Goal: Task Accomplishment & Management: Manage account settings

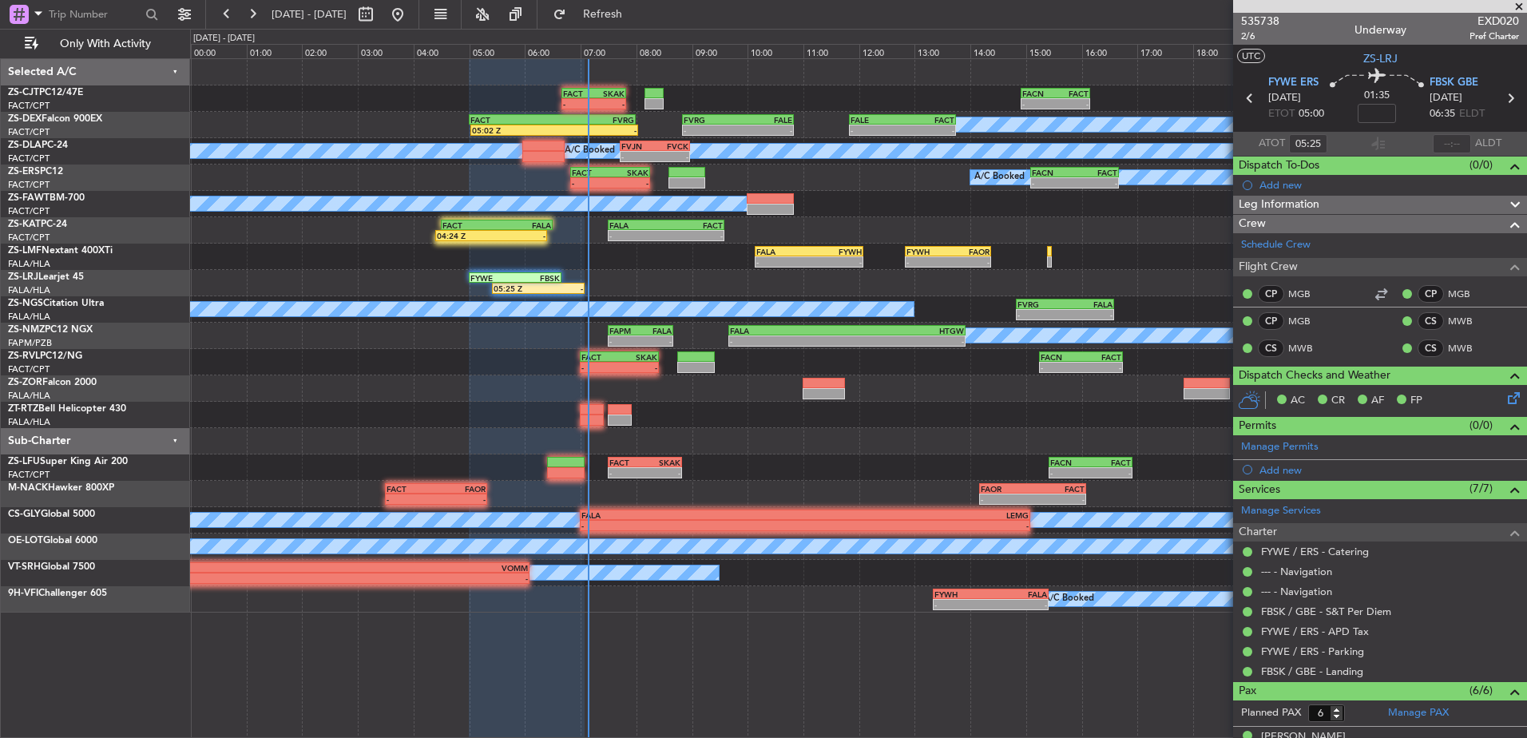
click at [1519, 10] on span at bounding box center [1519, 7] width 16 height 14
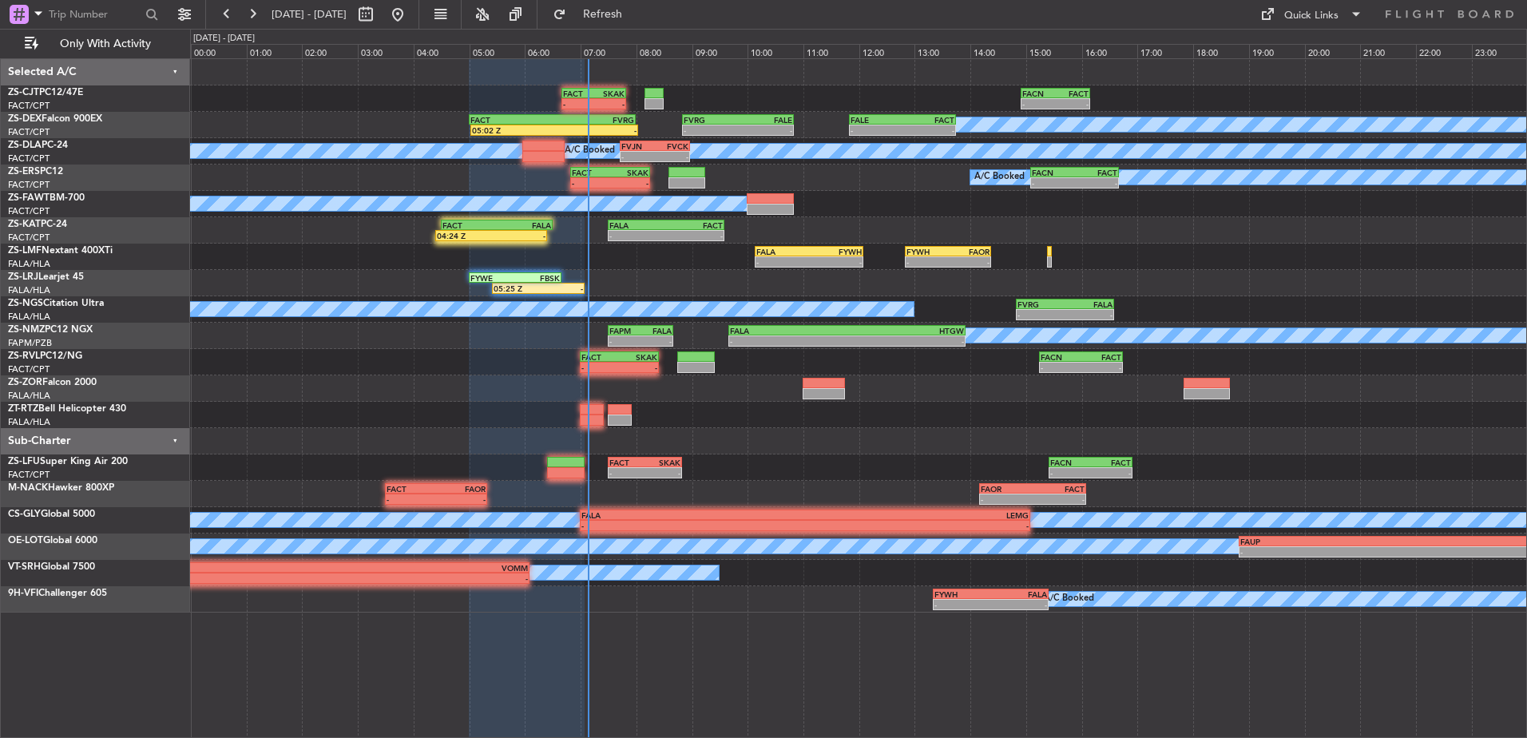
type input "0"
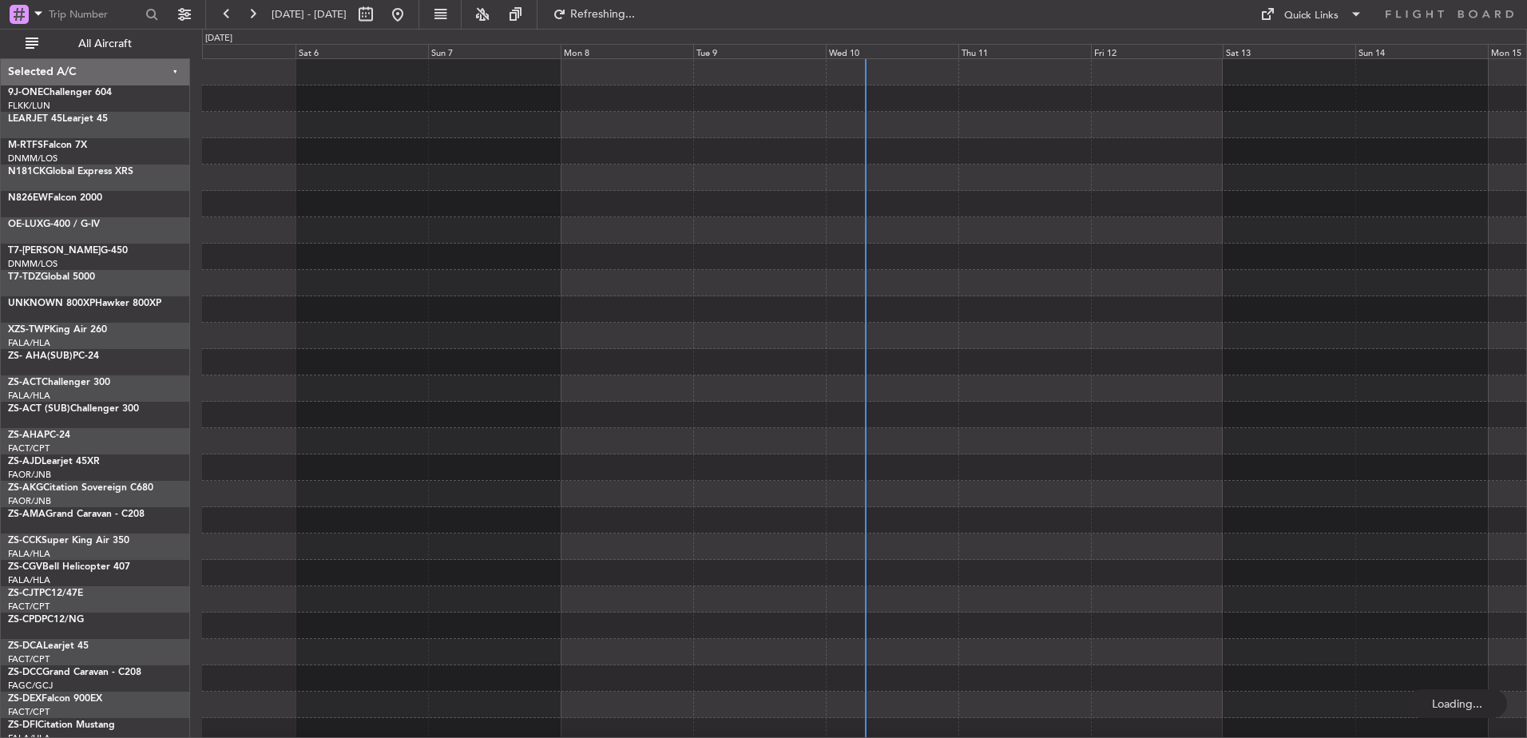
click at [868, 48] on div "Wed 10" at bounding box center [892, 51] width 133 height 14
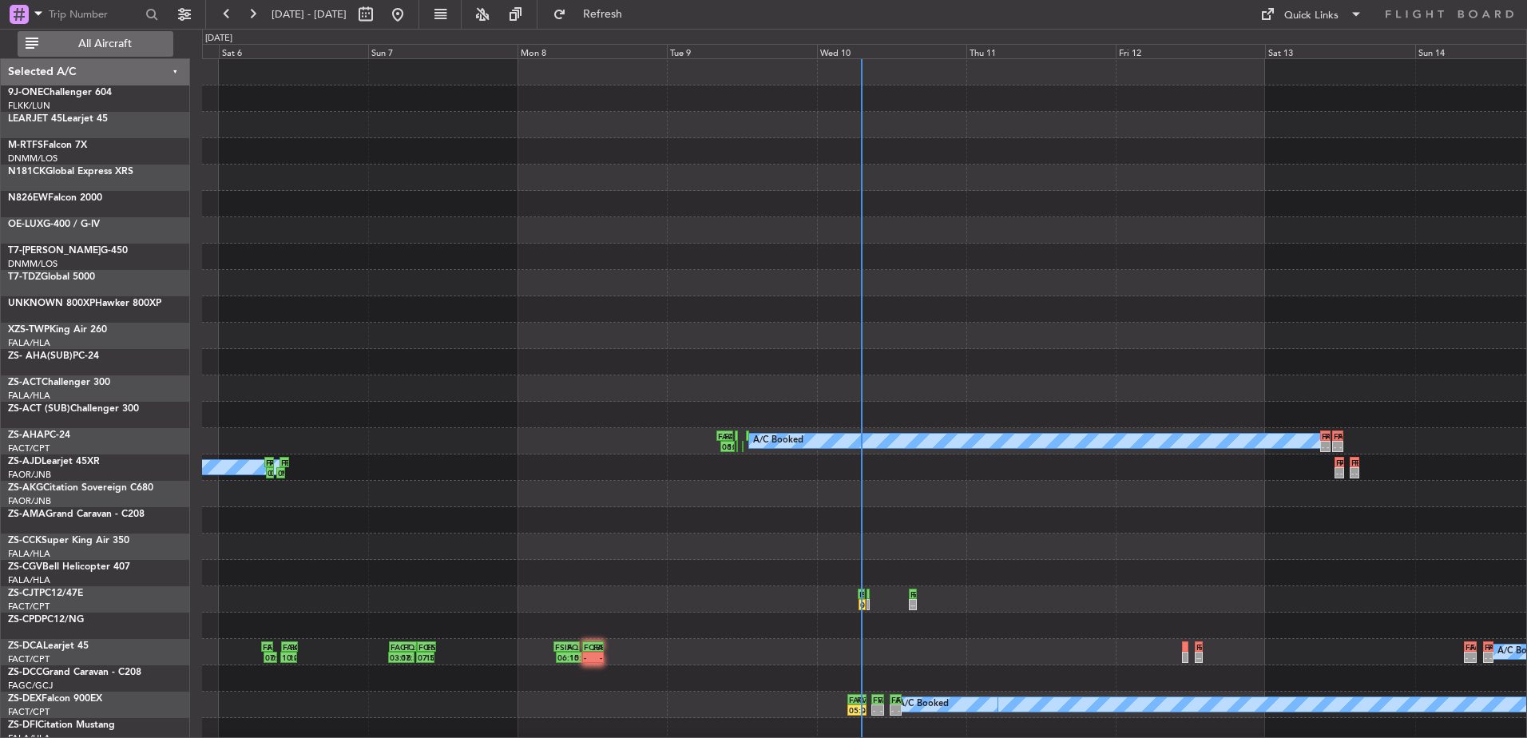
click at [114, 50] on span "All Aircraft" at bounding box center [105, 43] width 127 height 11
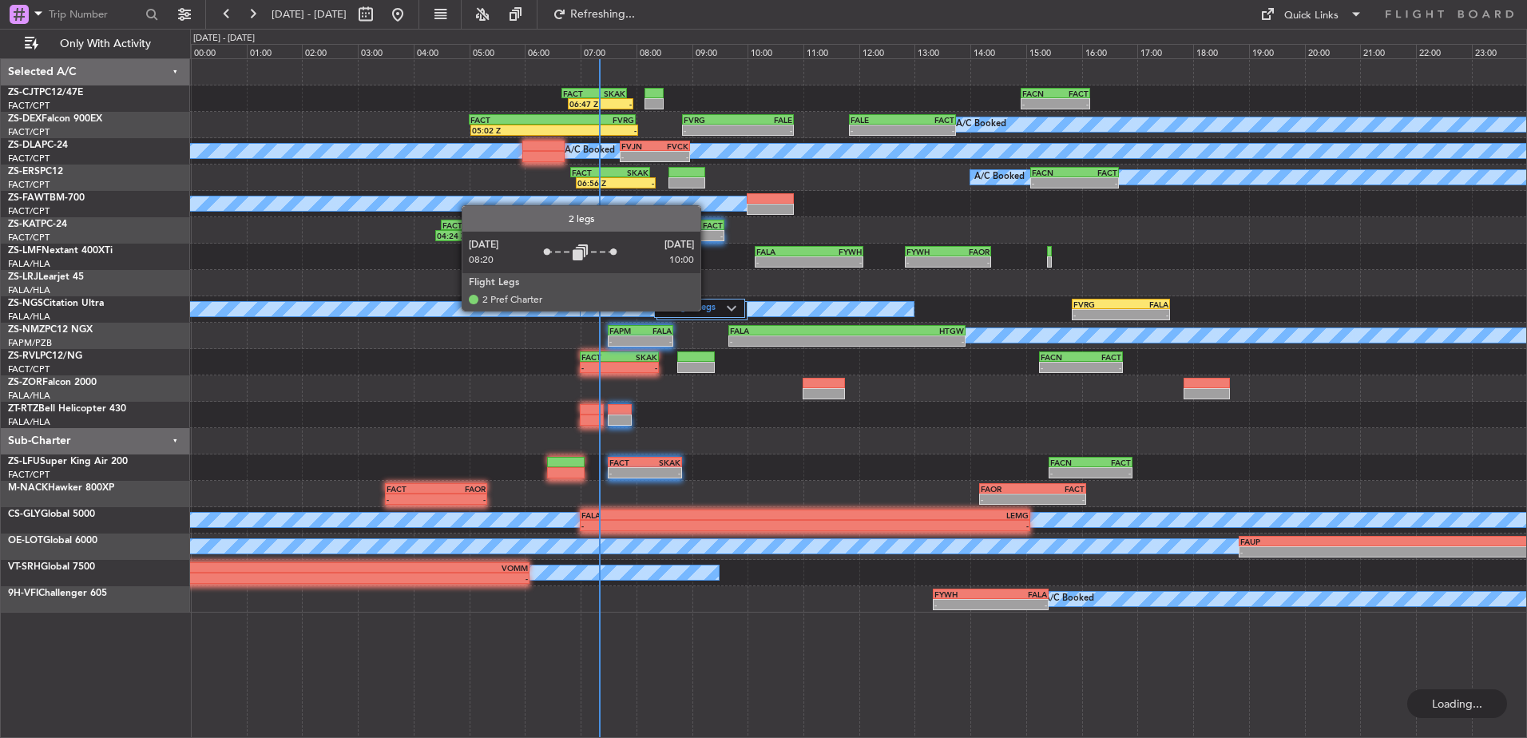
click at [708, 310] on label "2 Flight Legs" at bounding box center [695, 309] width 64 height 14
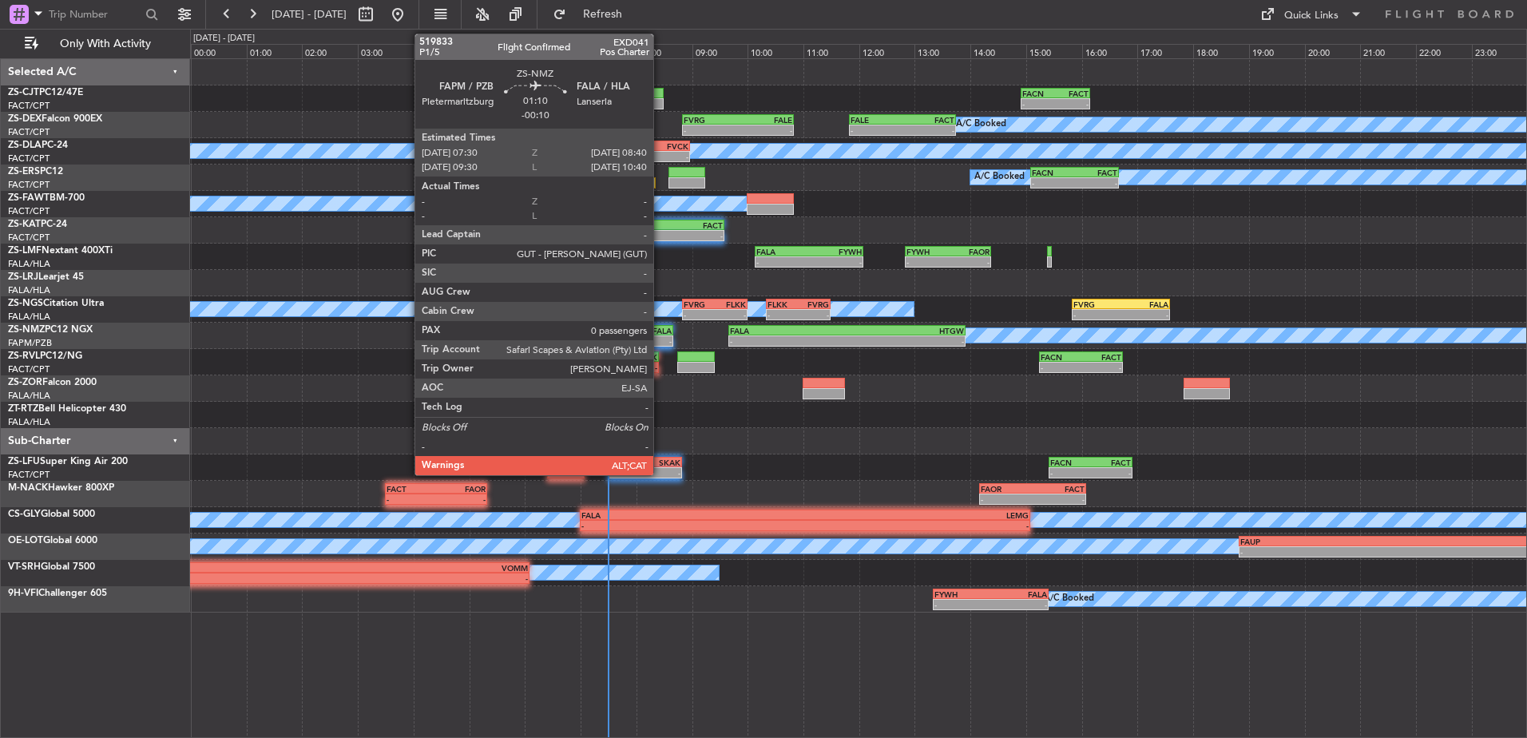
click at [661, 335] on div "- -" at bounding box center [640, 340] width 65 height 11
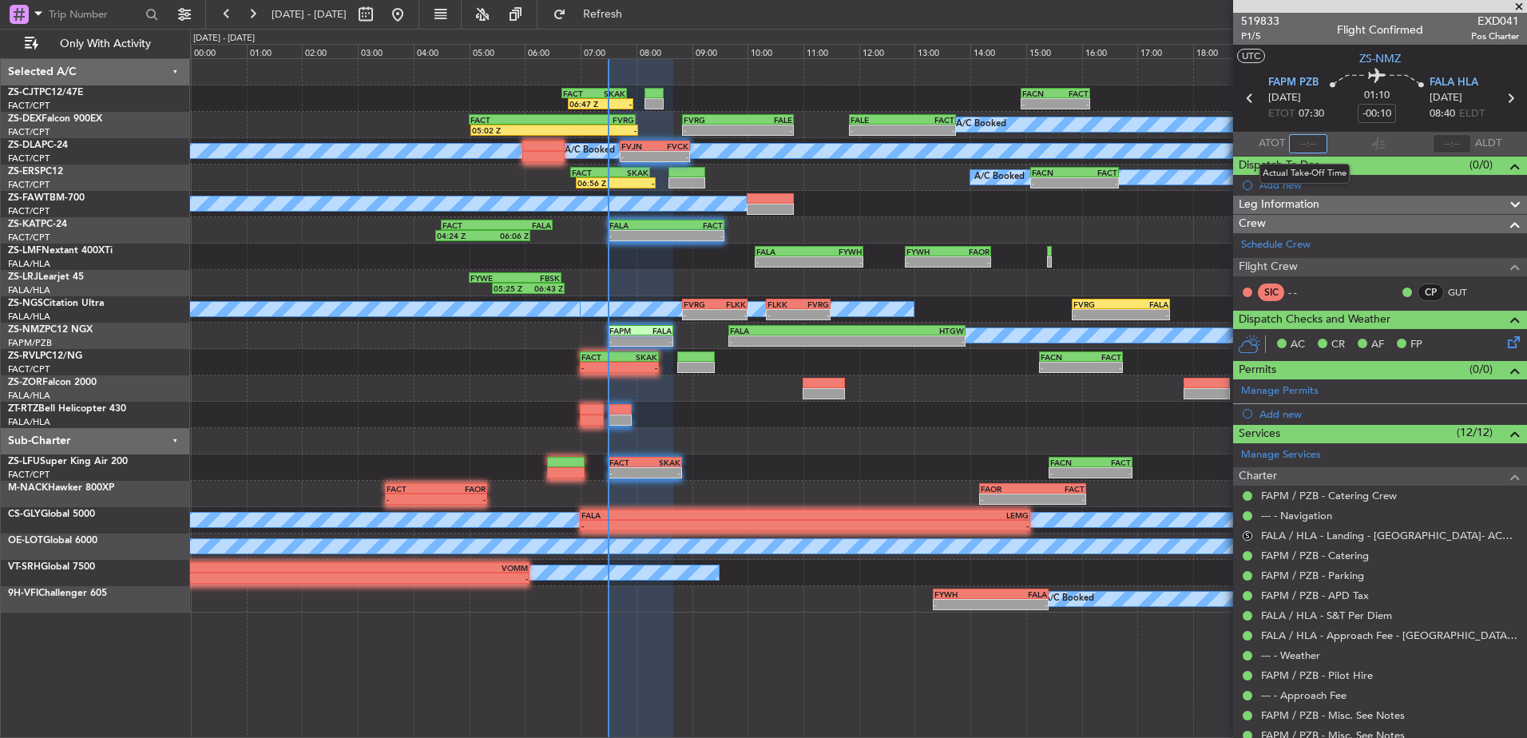
click at [1307, 145] on input "text" at bounding box center [1308, 143] width 38 height 19
type input "07:26"
click at [1526, 6] on span at bounding box center [1519, 7] width 16 height 14
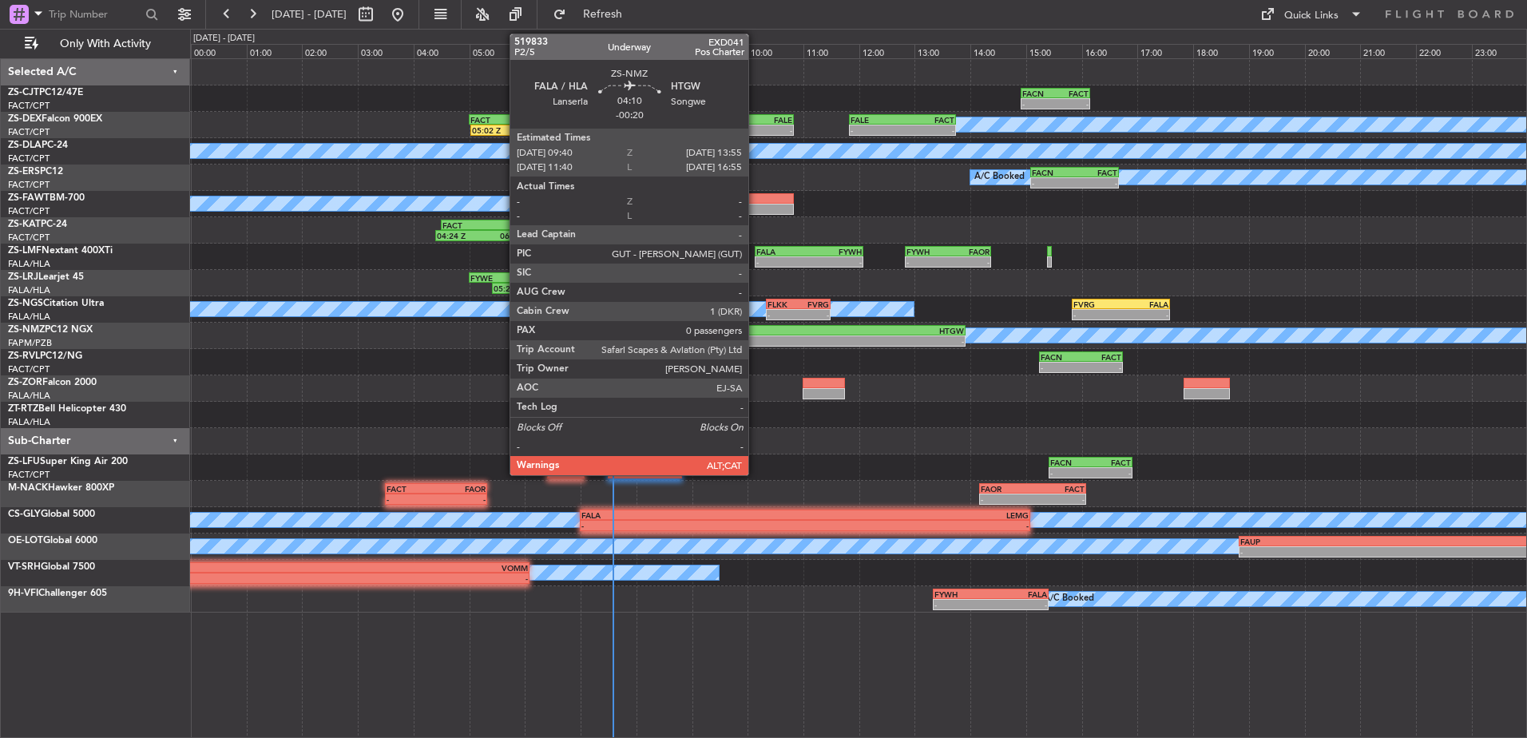
click at [756, 335] on div "FALA 09:40 Z HTGW 13:55 Z" at bounding box center [846, 330] width 237 height 11
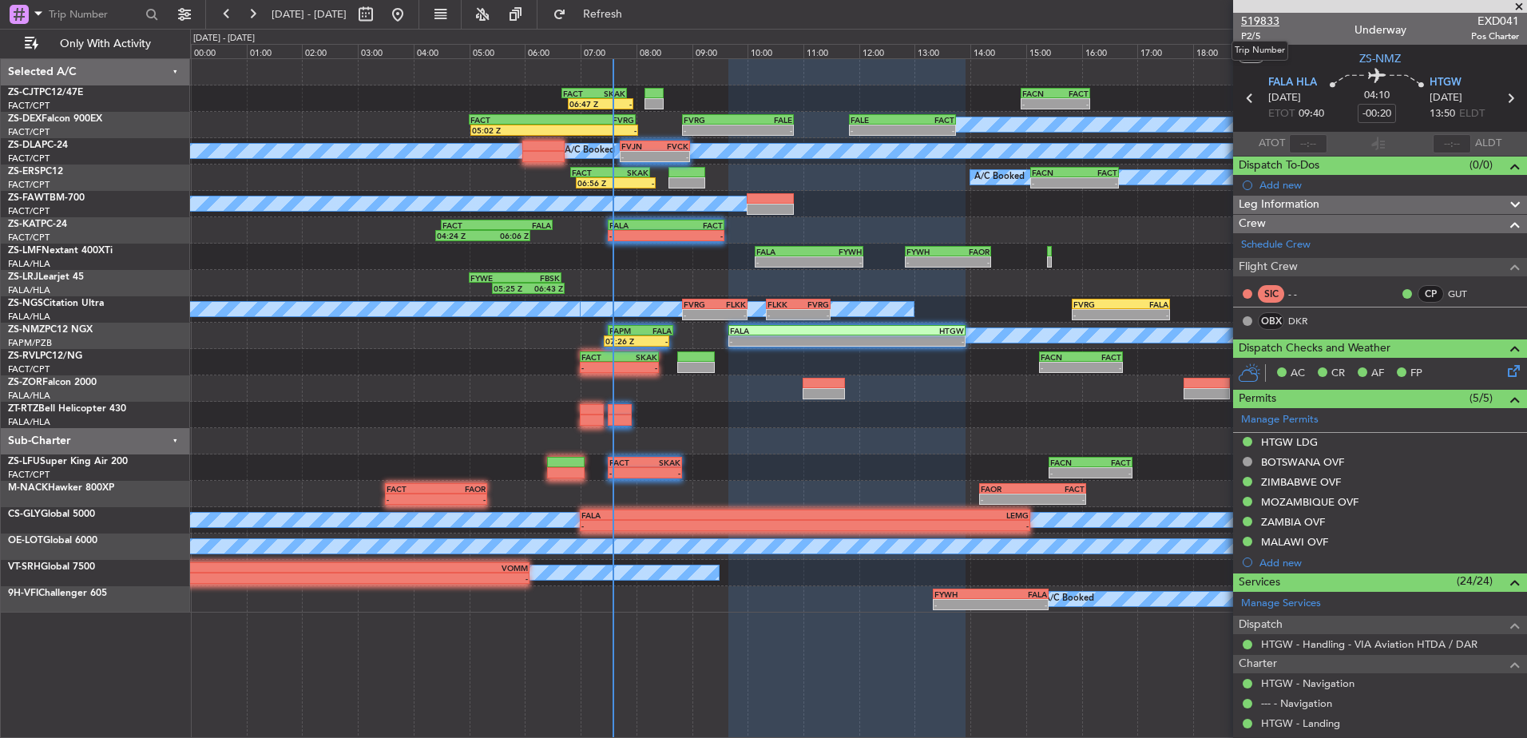
click at [1266, 14] on span "519833" at bounding box center [1260, 21] width 38 height 17
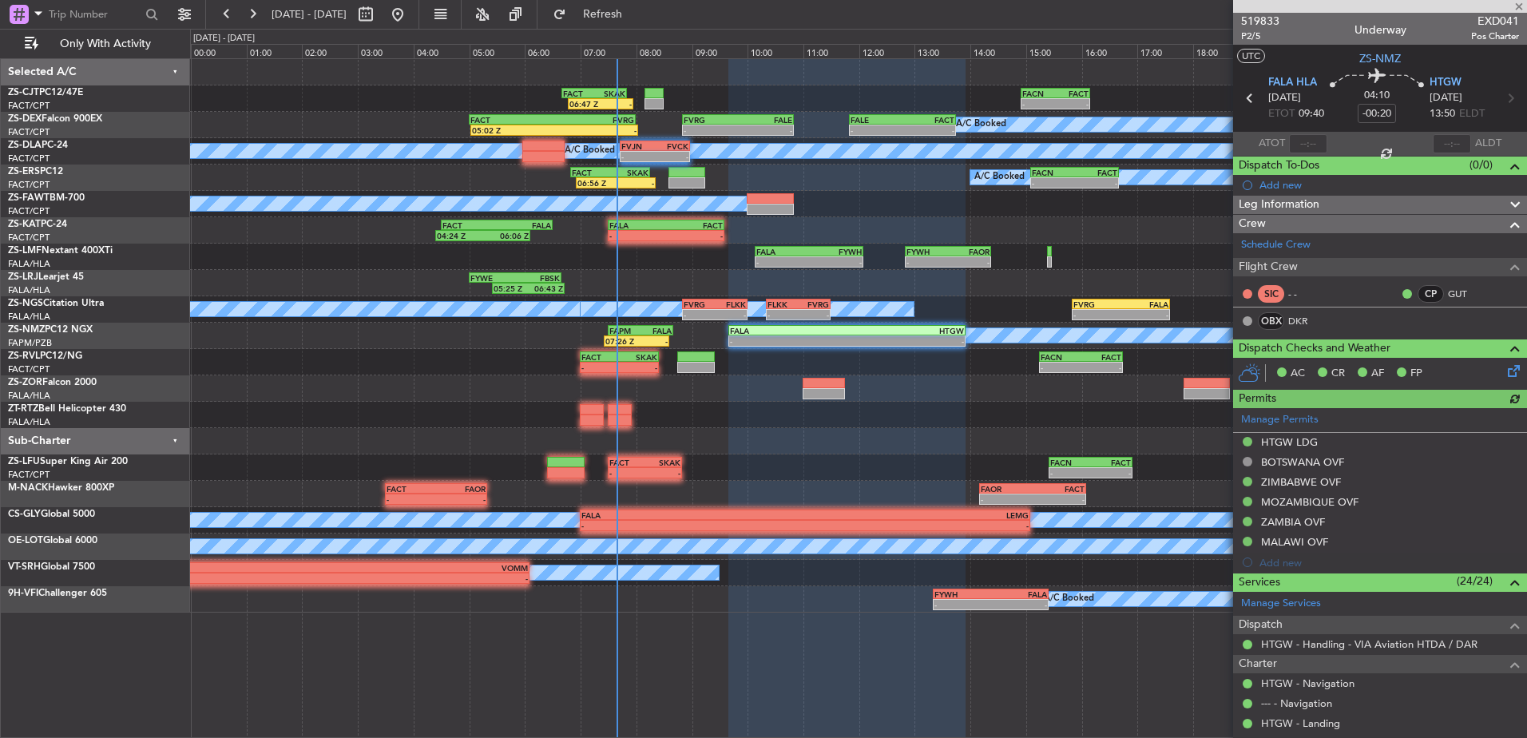
type input "2"
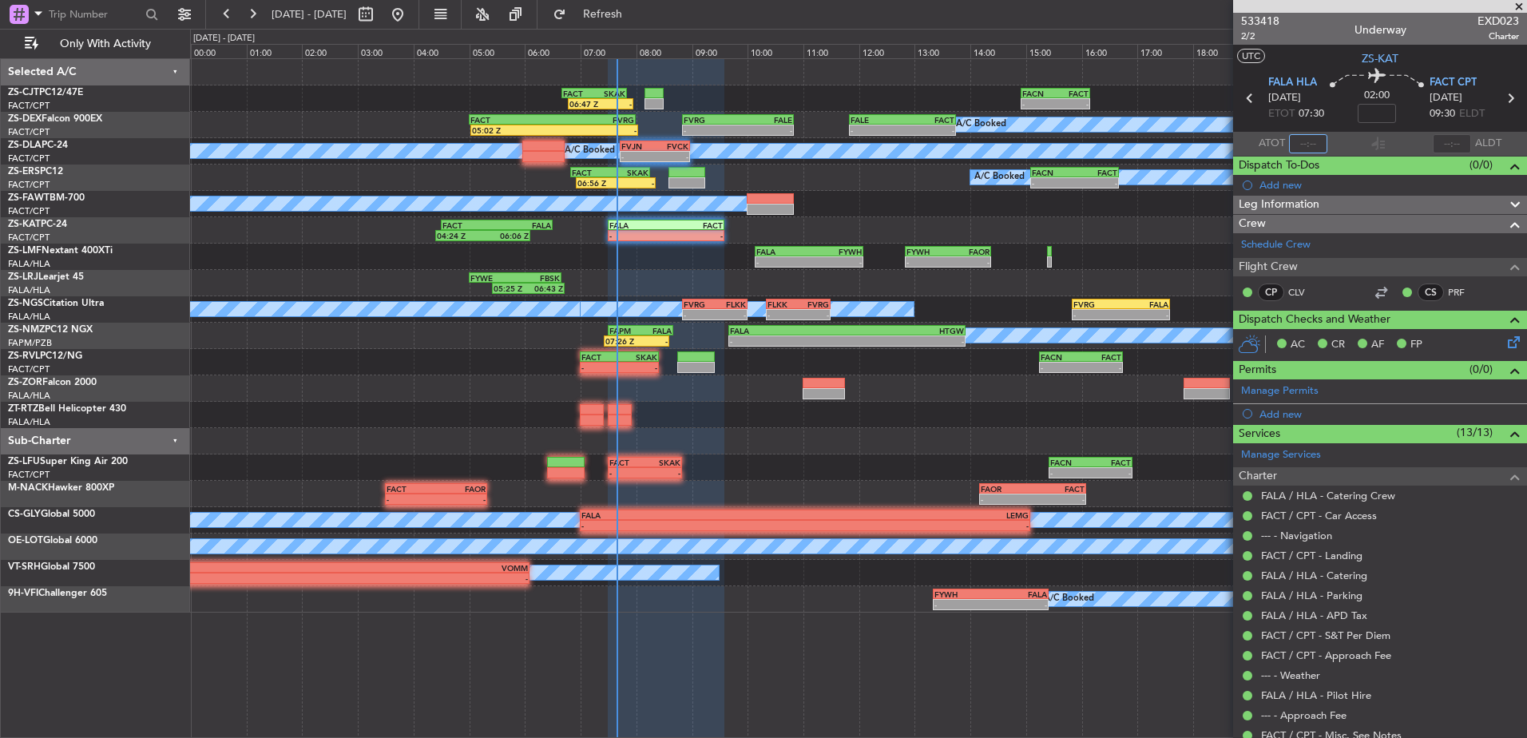
click at [1306, 141] on input "text" at bounding box center [1308, 143] width 38 height 19
type input "07:37"
click at [1522, 5] on span at bounding box center [1519, 7] width 16 height 14
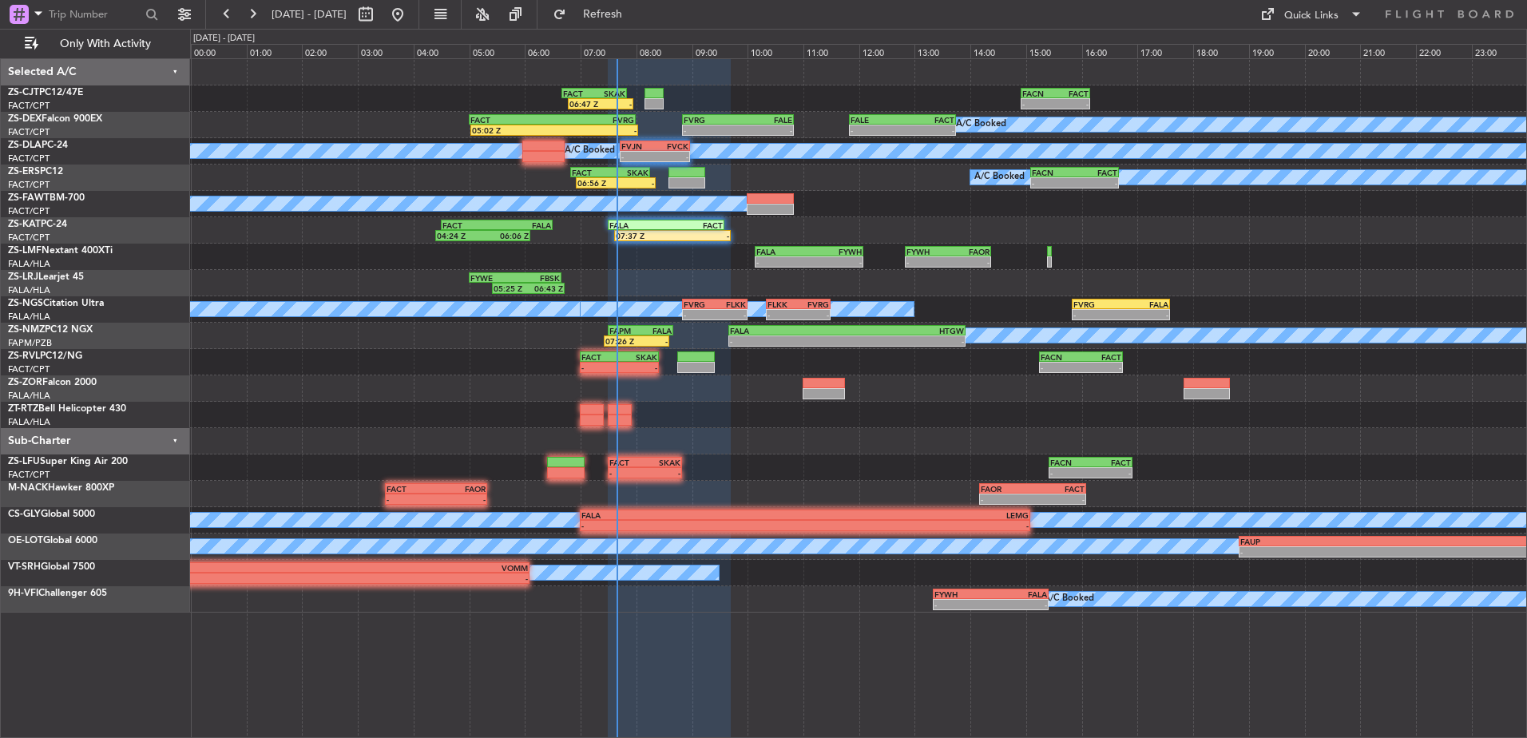
type input "0"
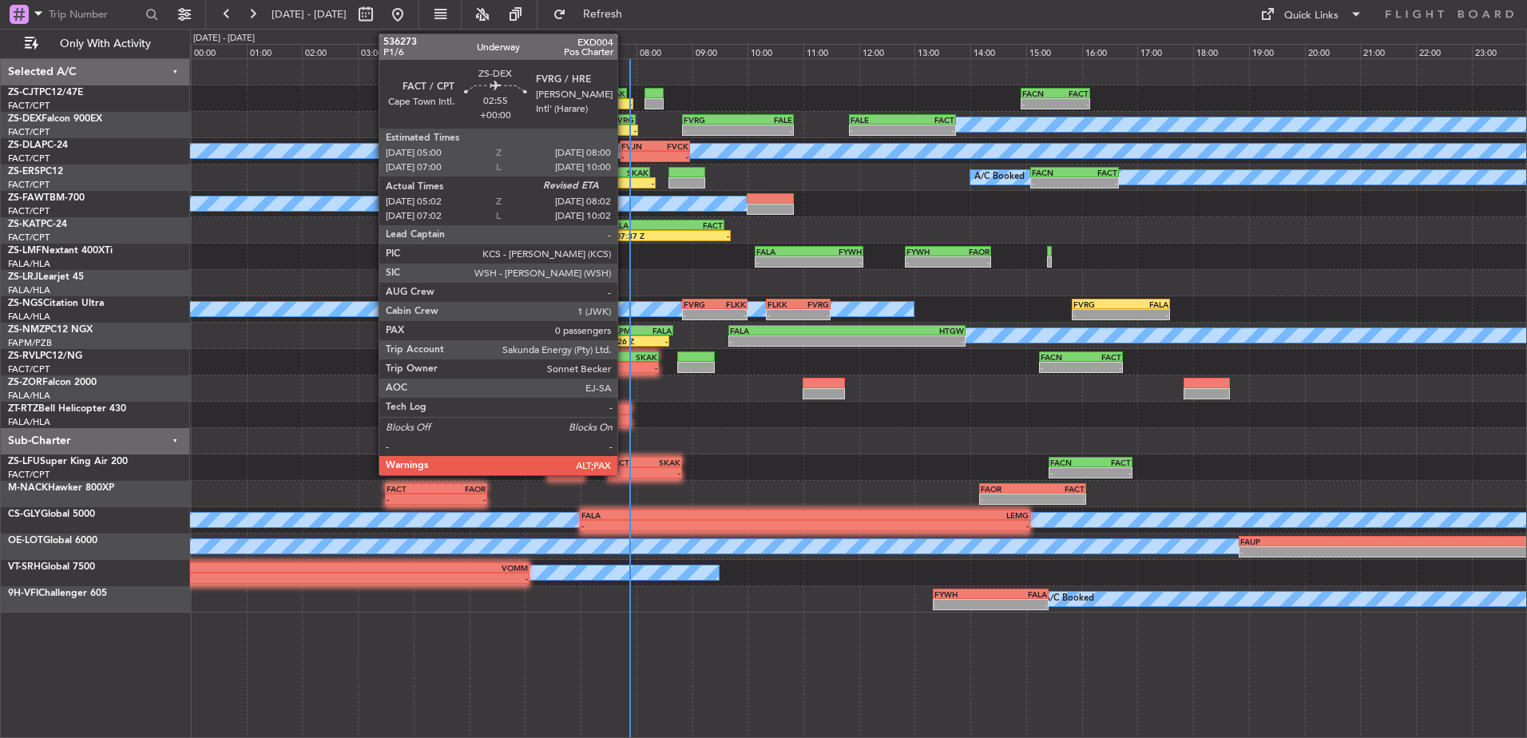
click at [625, 125] on div "-" at bounding box center [595, 130] width 82 height 10
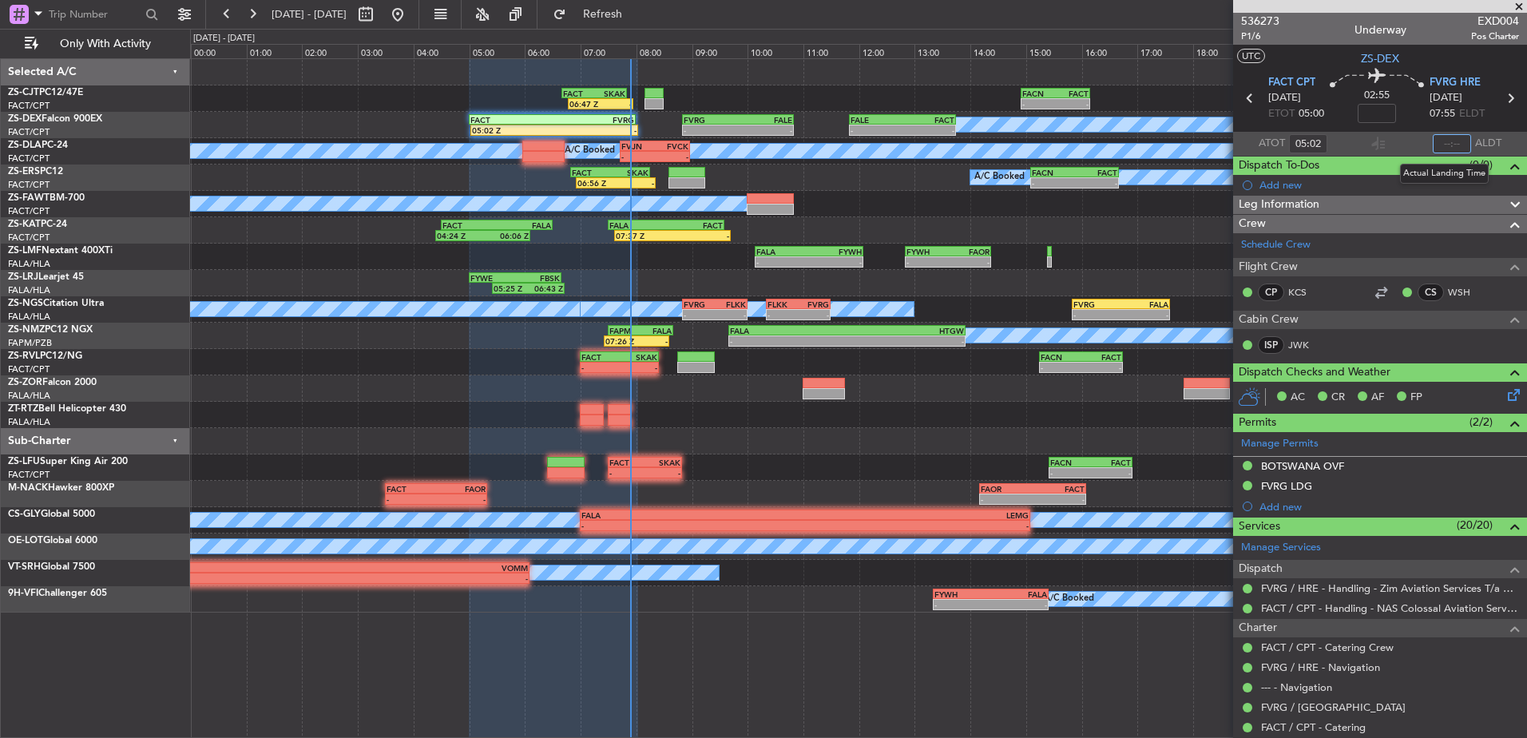
click at [1443, 149] on input "text" at bounding box center [1452, 143] width 38 height 19
type input "07:39"
click at [1521, 6] on span at bounding box center [1519, 7] width 16 height 14
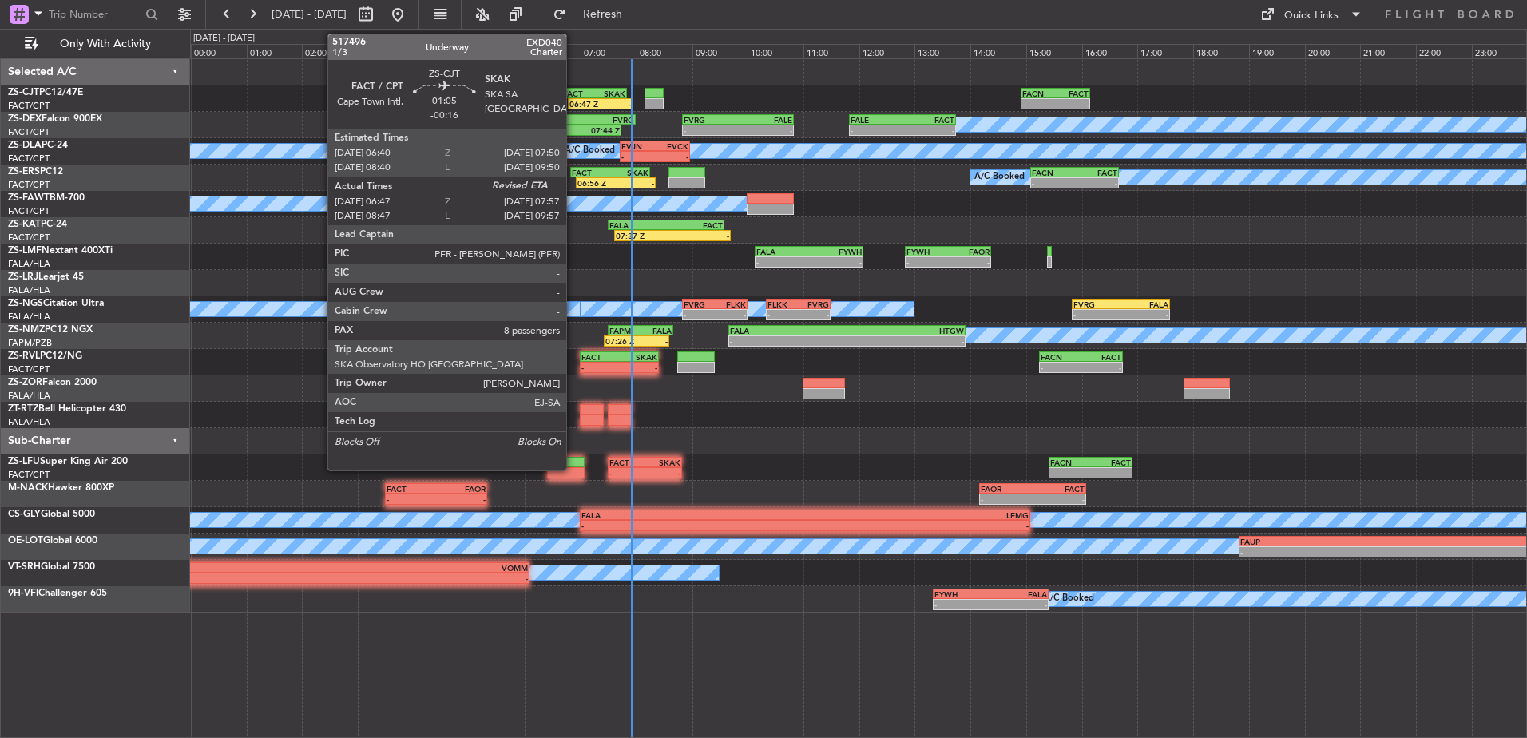
click at [574, 95] on div "FACT" at bounding box center [578, 94] width 31 height 10
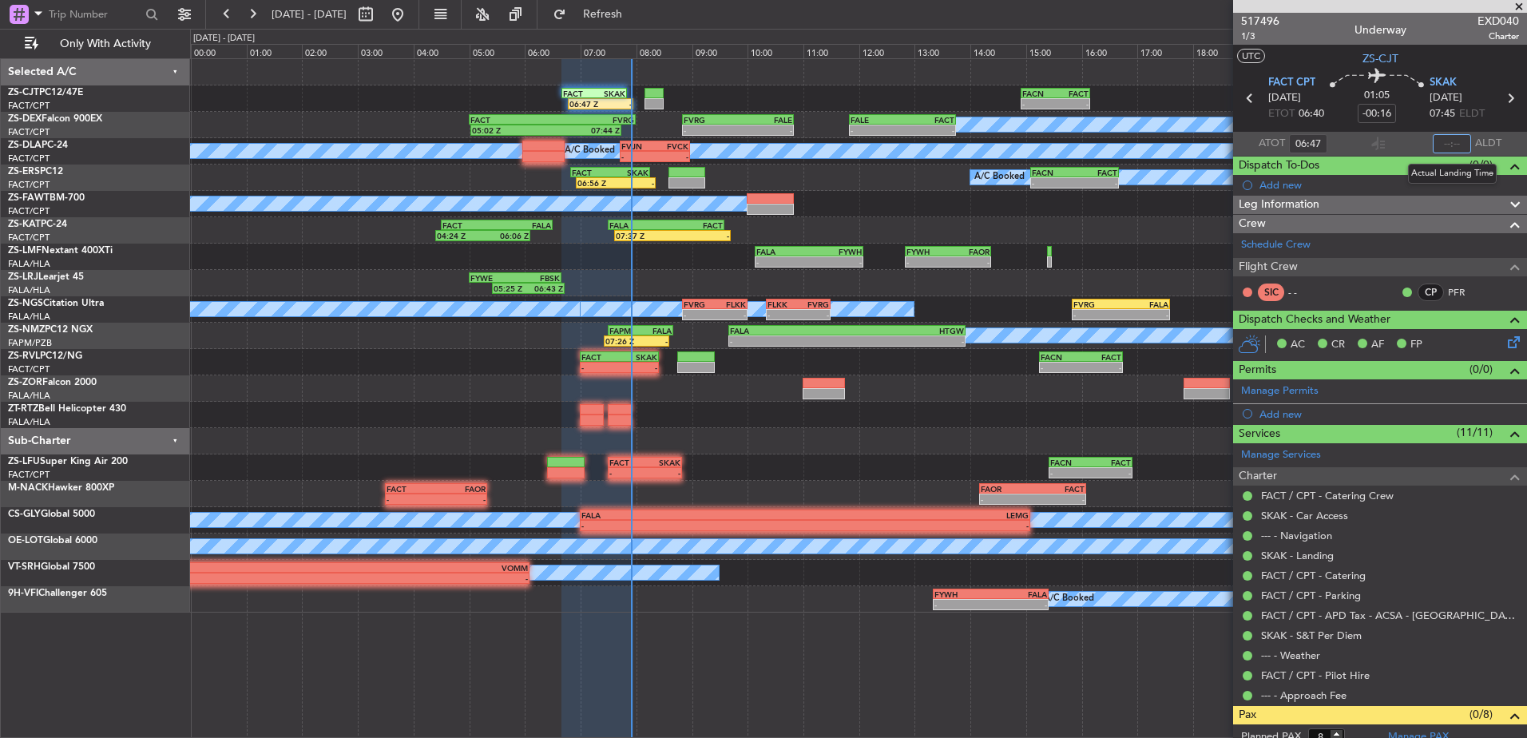
click at [1450, 142] on input "text" at bounding box center [1452, 143] width 38 height 19
type input "07:50"
click at [1520, 11] on span at bounding box center [1519, 7] width 16 height 14
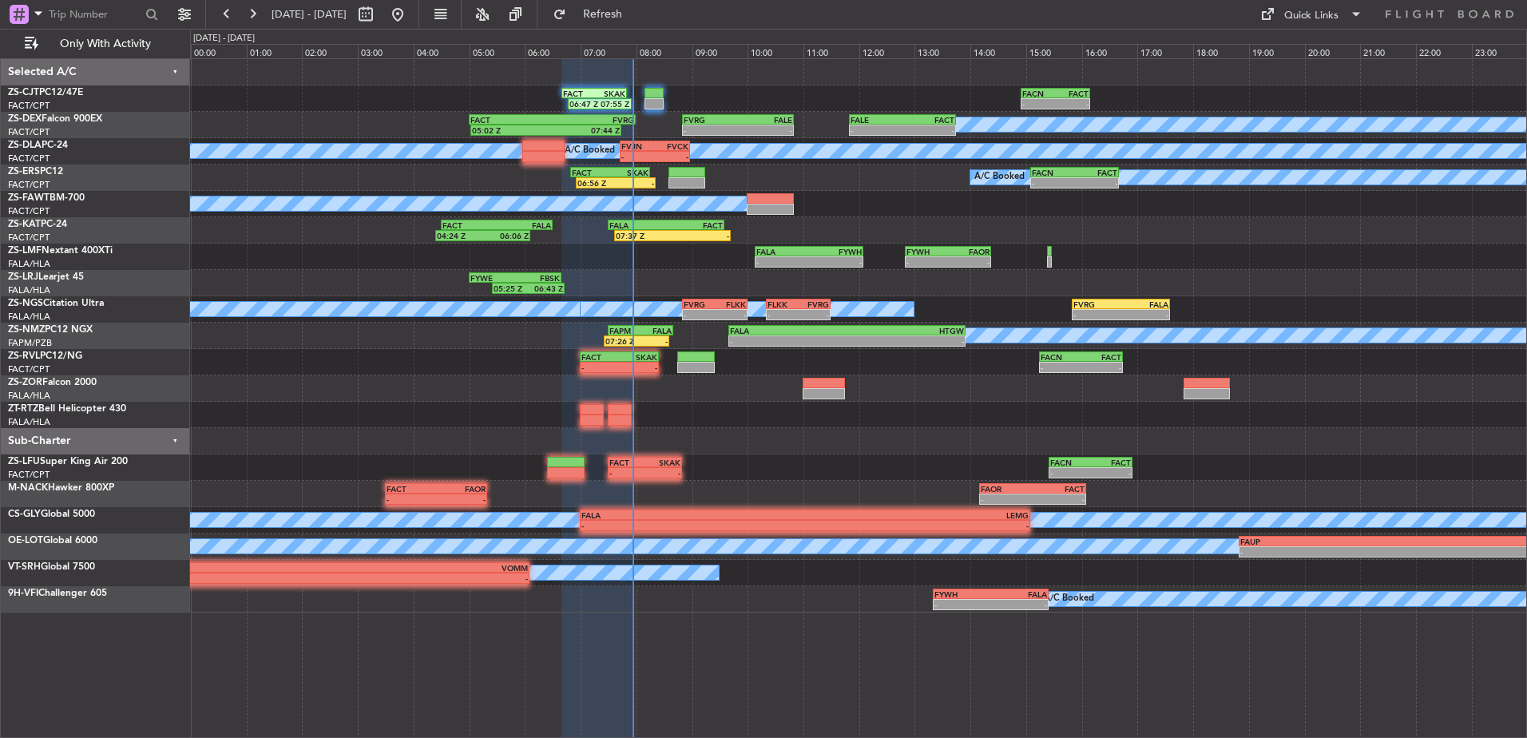
type input "0"
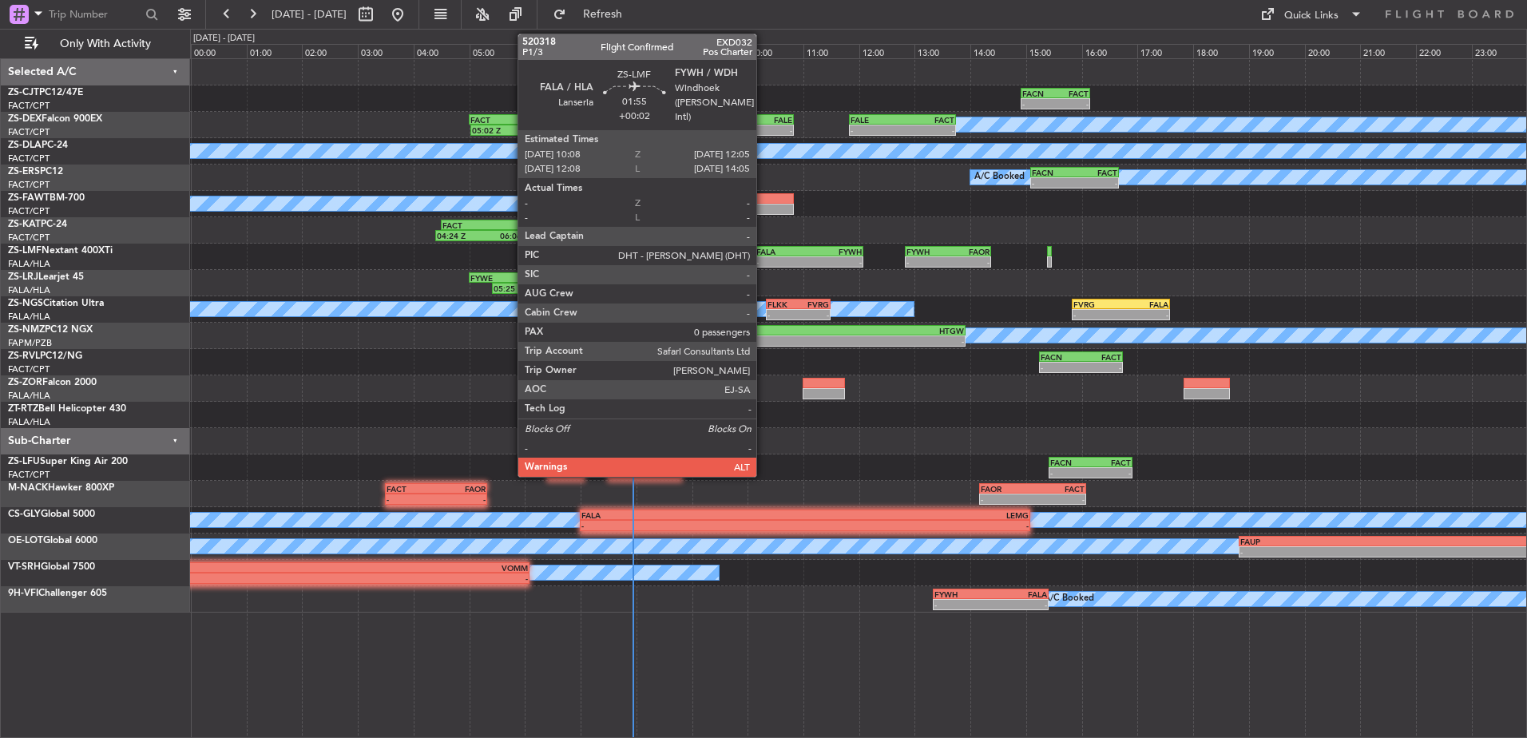
click at [764, 246] on div "FALA 10:08 Z FYWH 12:05 Z" at bounding box center [809, 251] width 109 height 11
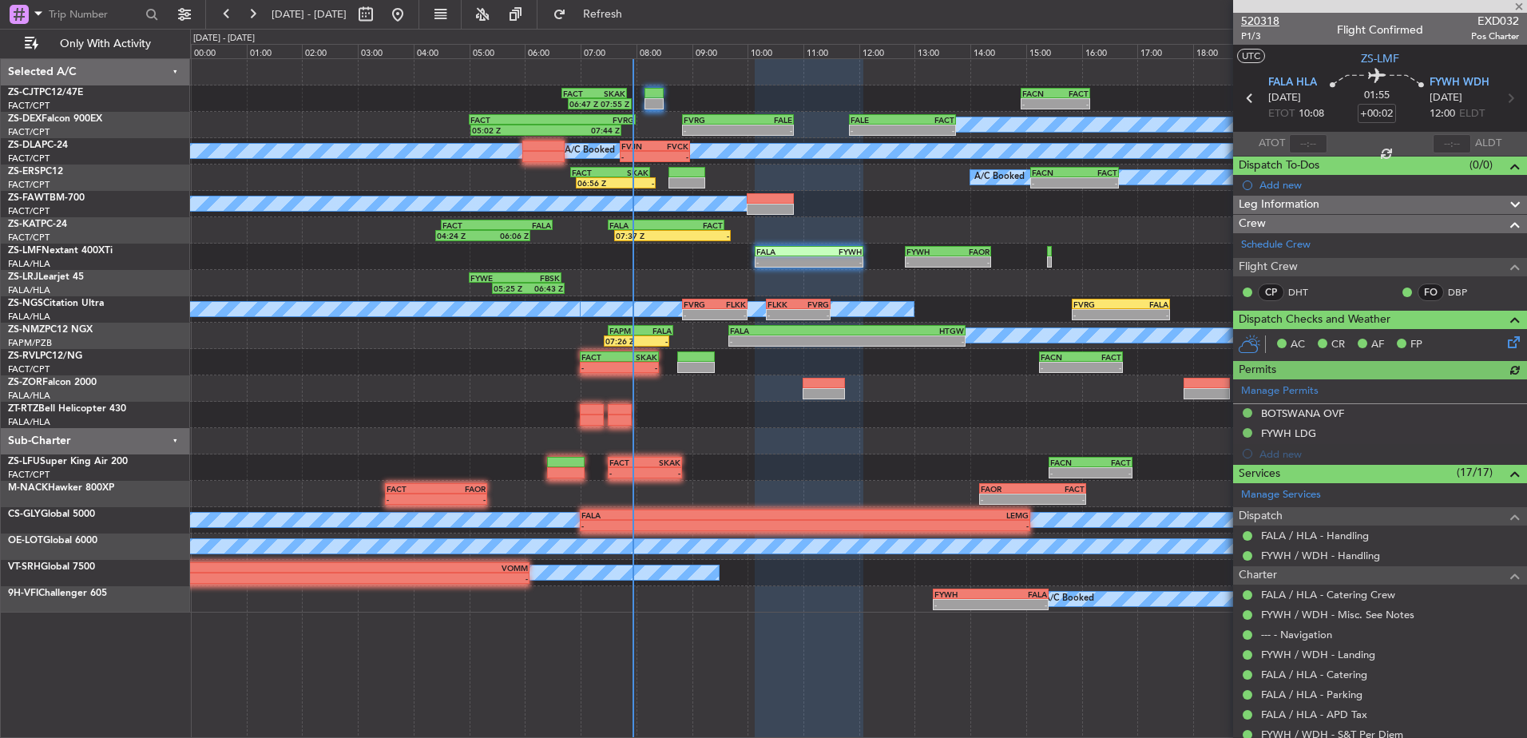
click at [1276, 21] on span "520318" at bounding box center [1260, 21] width 38 height 17
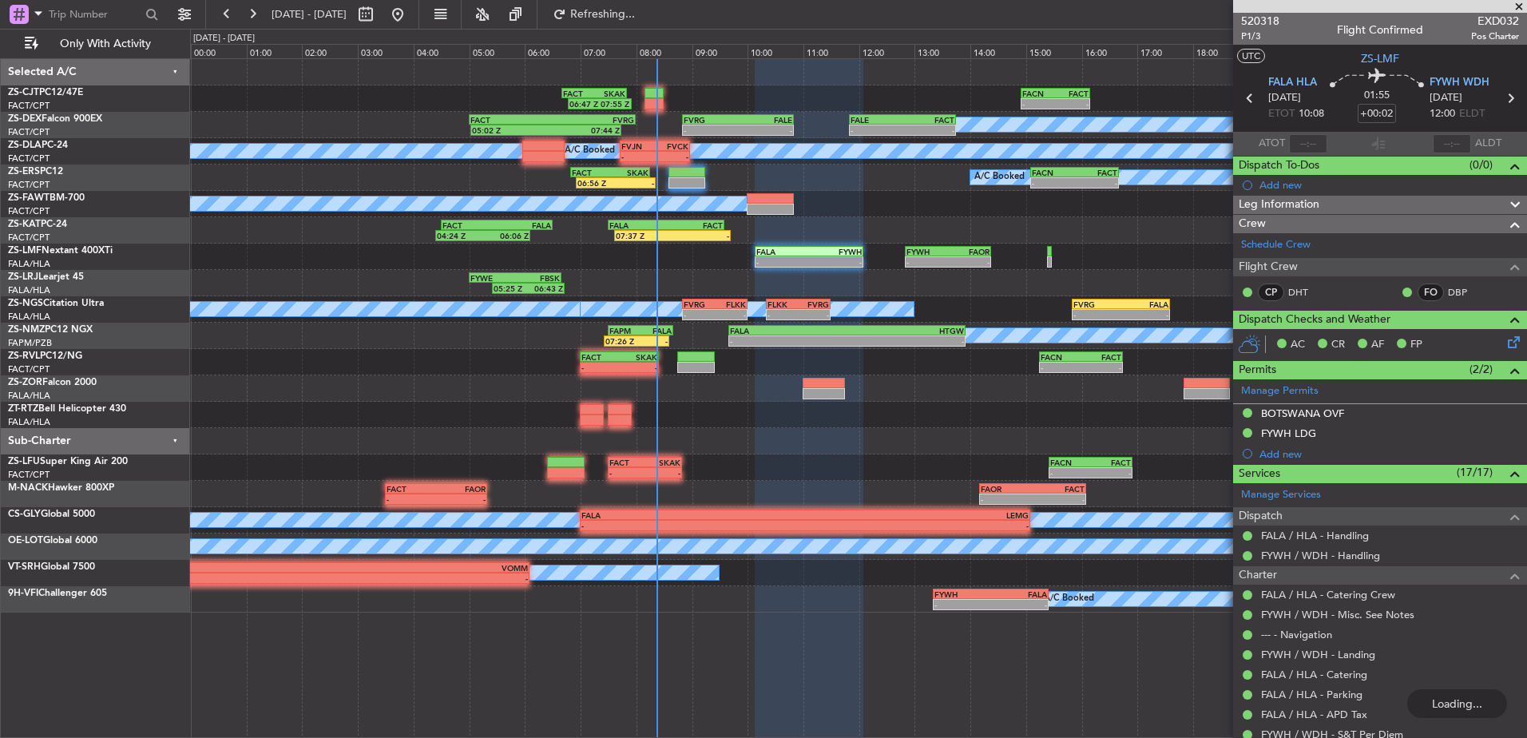
click at [1522, 6] on span at bounding box center [1519, 7] width 16 height 14
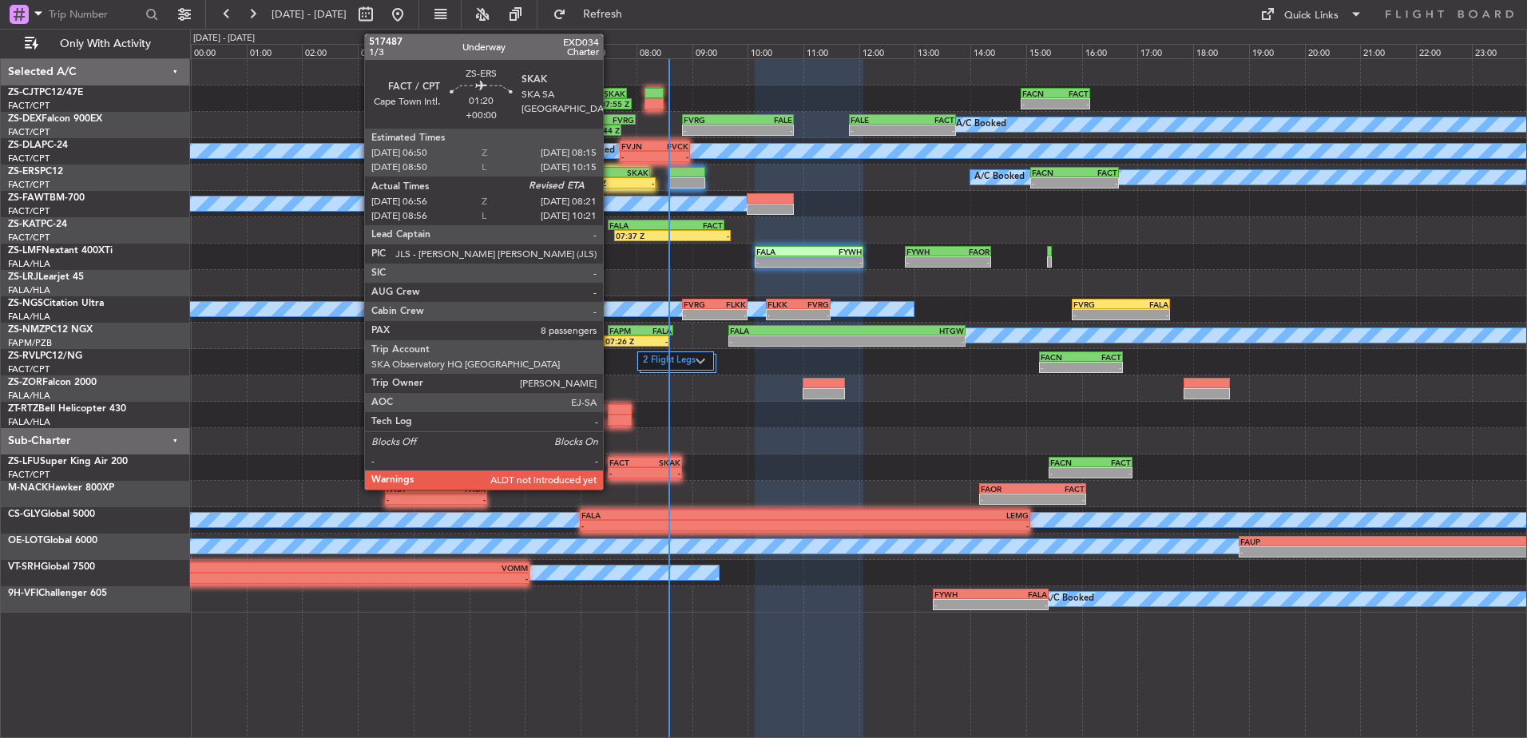
click at [610, 182] on div "06:56 Z" at bounding box center [597, 183] width 38 height 10
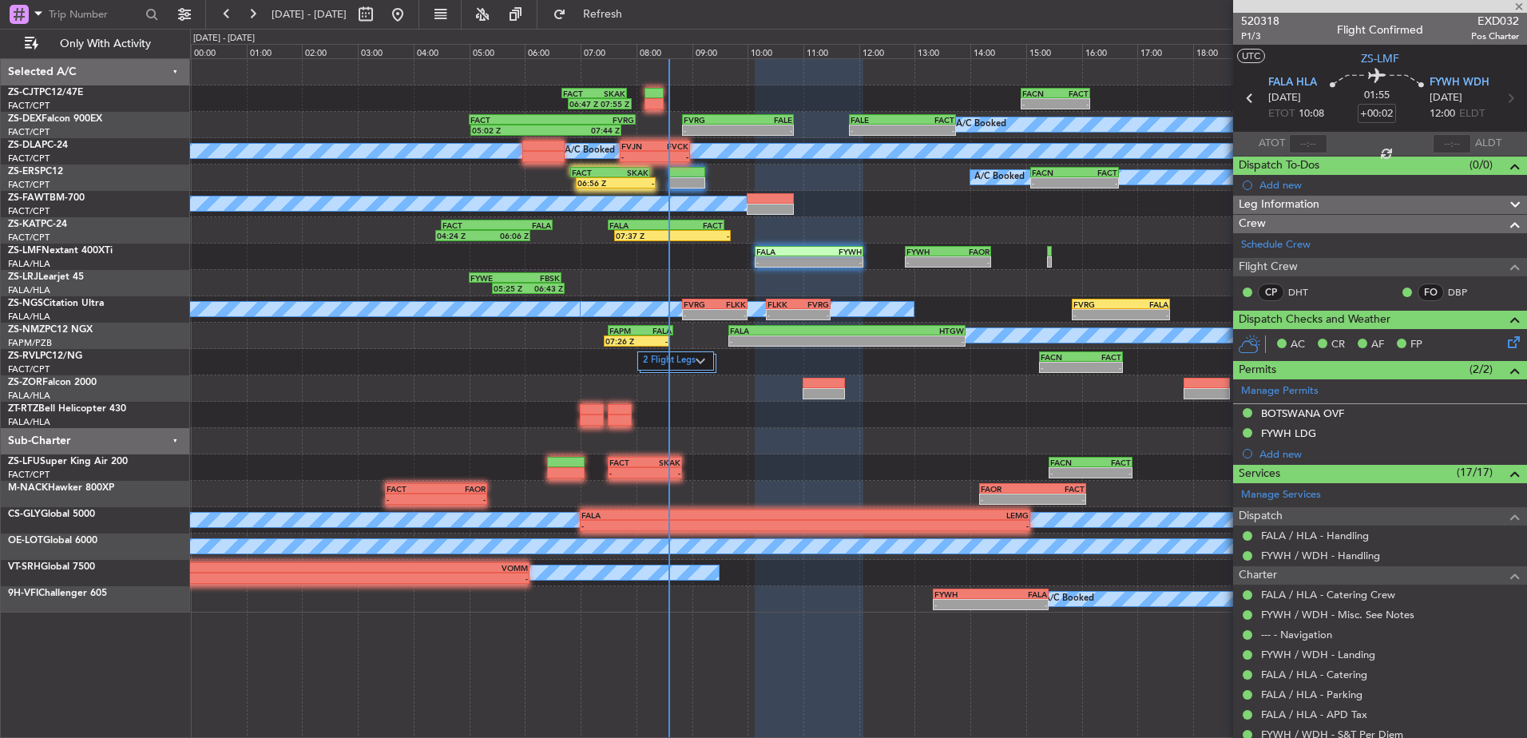
type input "06:56"
type input "8"
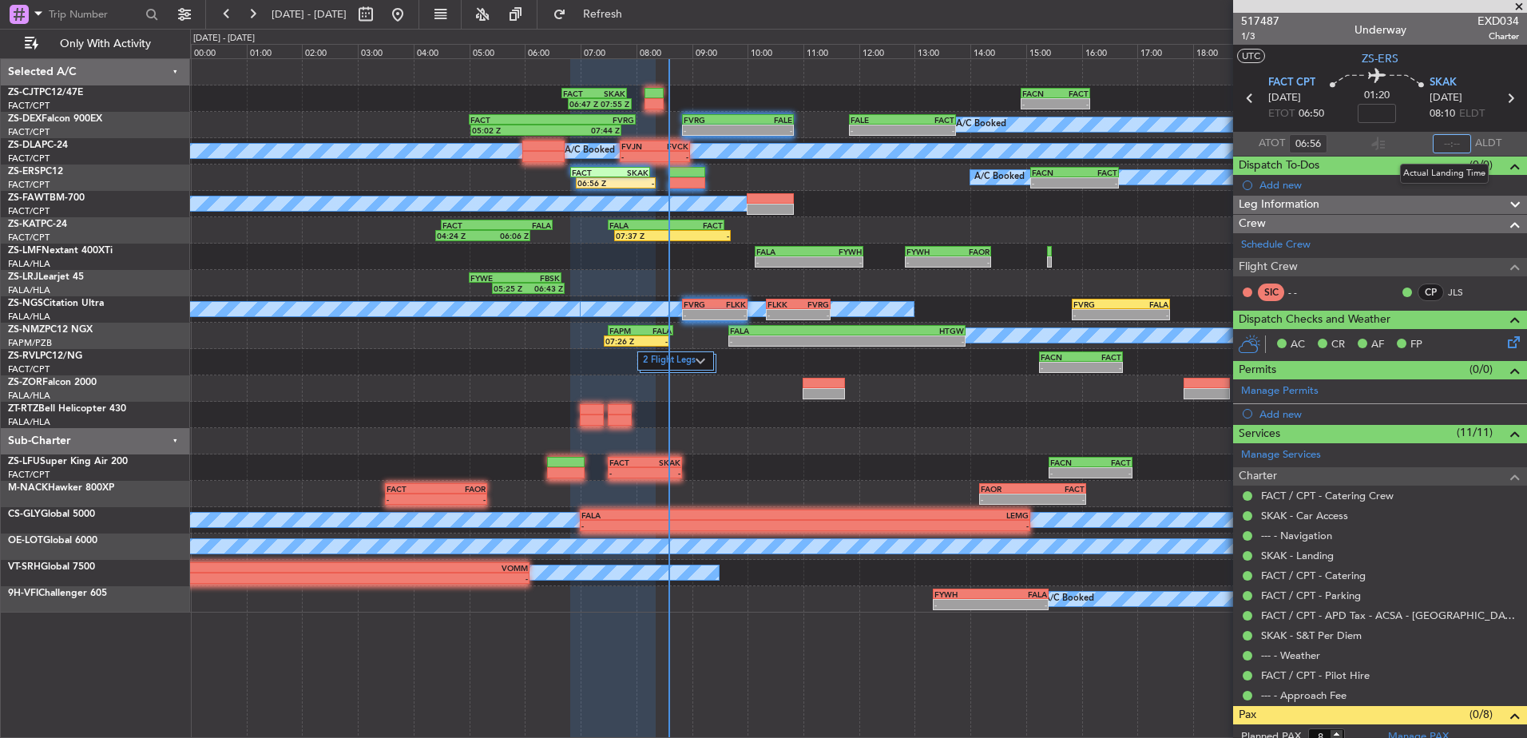
click at [1443, 140] on input "text" at bounding box center [1452, 143] width 38 height 19
type input "08:05"
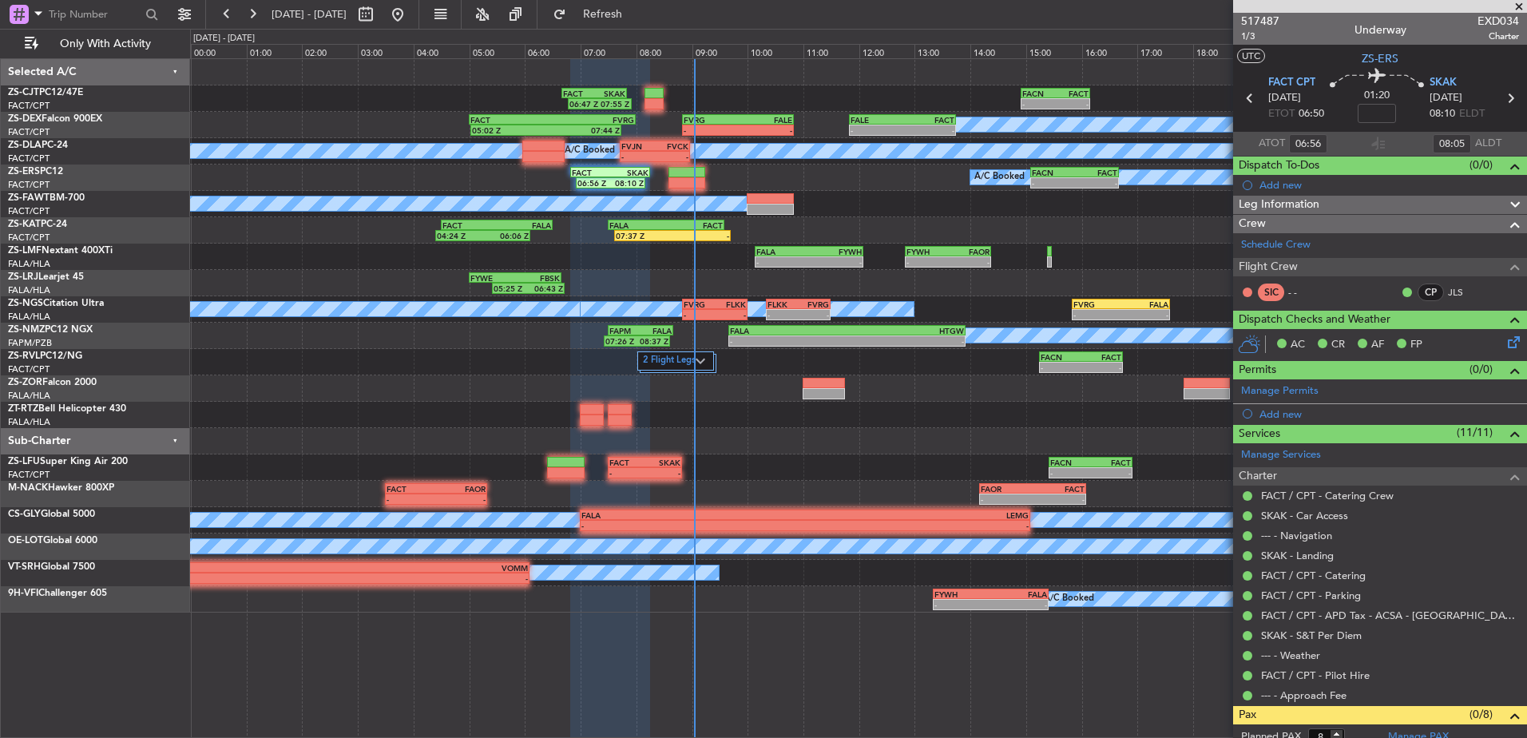
click at [1515, 8] on span at bounding box center [1519, 7] width 16 height 14
